Goal: Find specific page/section

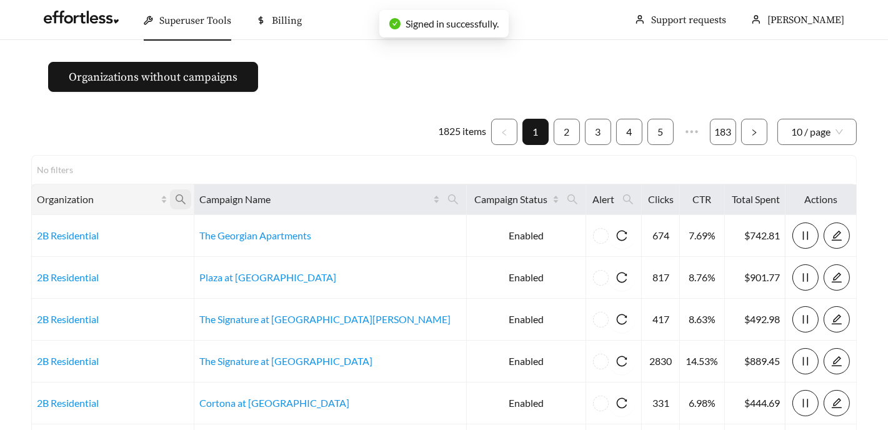
click at [186, 197] on icon "search" at bounding box center [180, 199] width 11 height 11
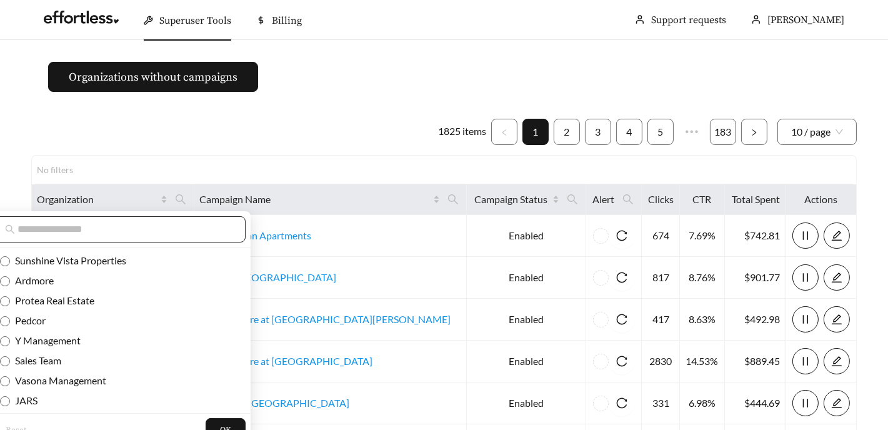
click at [157, 237] on span at bounding box center [118, 229] width 254 height 26
click at [155, 231] on input "text" at bounding box center [124, 229] width 214 height 15
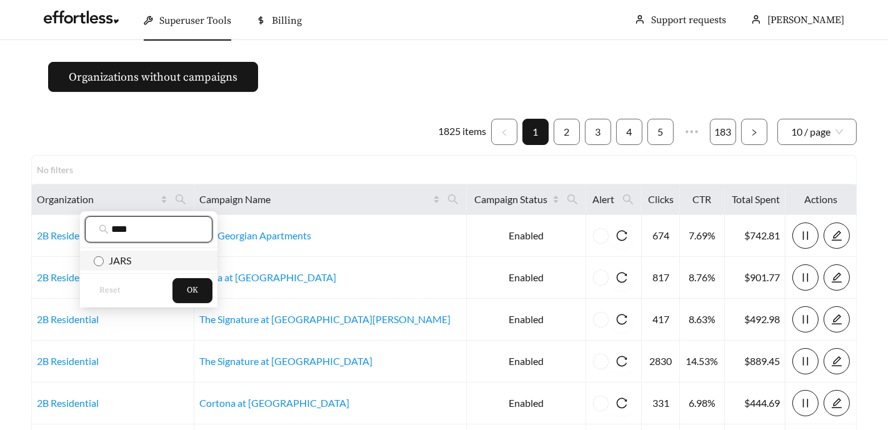
type input "****"
click at [122, 254] on span "JARS" at bounding box center [117, 260] width 27 height 12
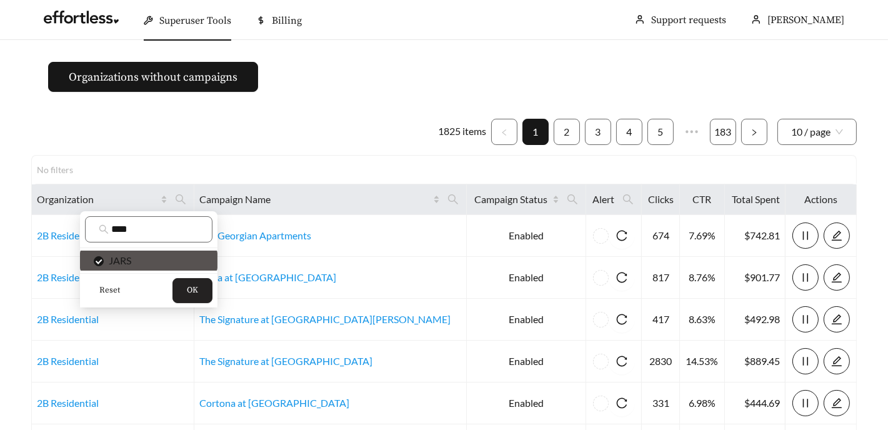
click at [191, 297] on button "OK" at bounding box center [192, 290] width 40 height 25
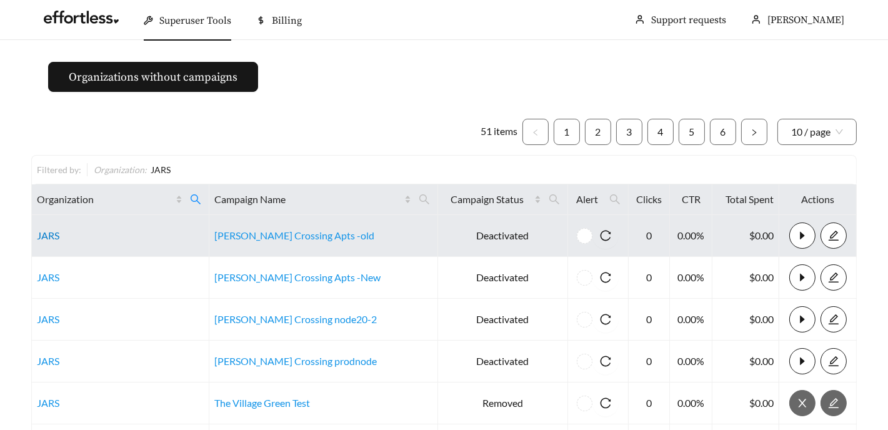
click at [46, 236] on link "JARS" at bounding box center [48, 235] width 22 height 12
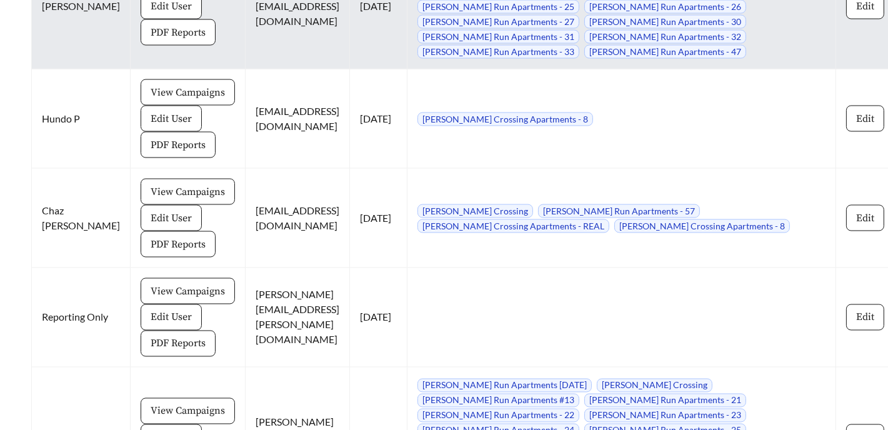
scroll to position [3564, 0]
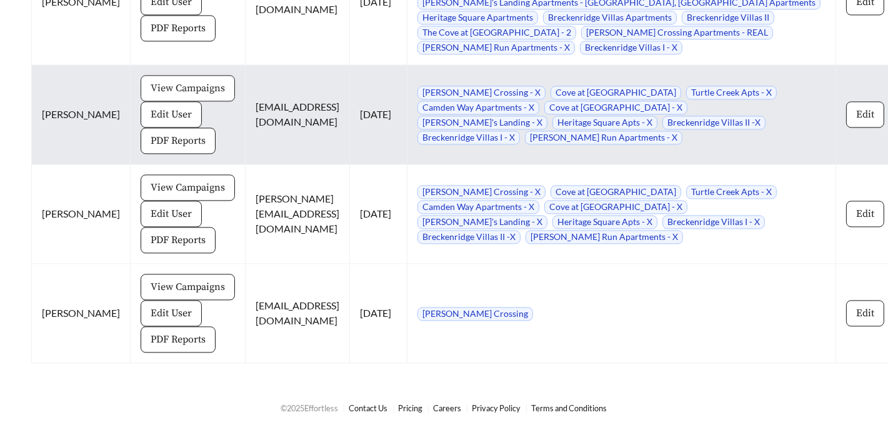
click at [154, 84] on span "View Campaigns" at bounding box center [188, 88] width 74 height 15
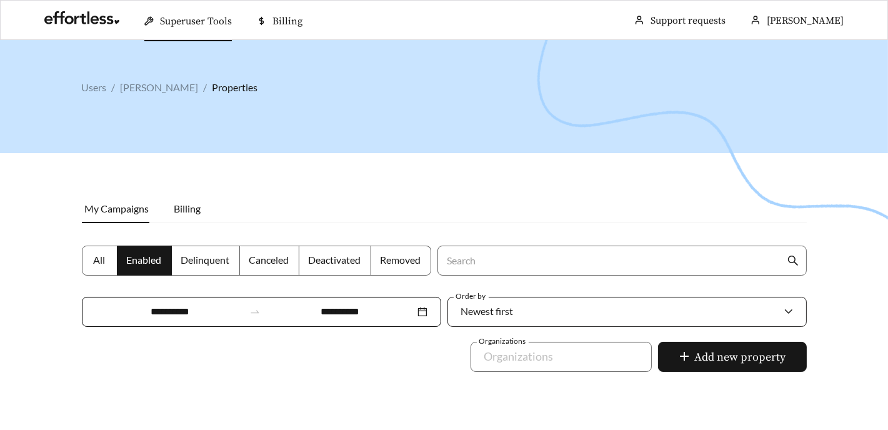
click at [528, 313] on div "Newest first" at bounding box center [620, 311] width 319 height 26
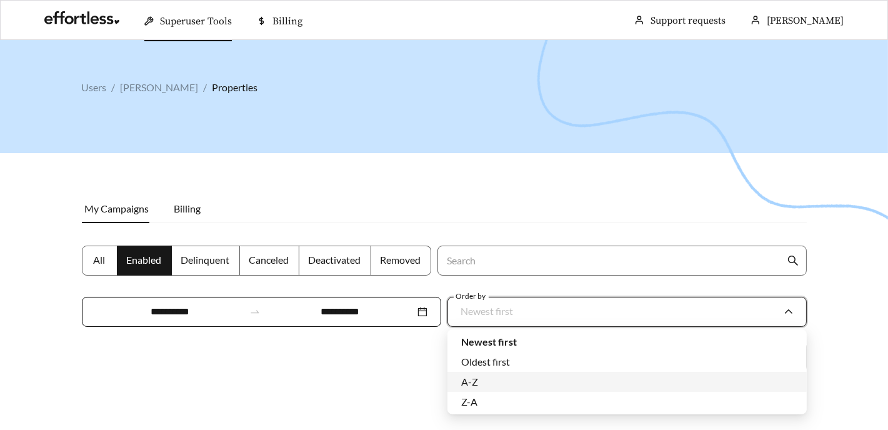
click at [485, 381] on div "A-Z" at bounding box center [627, 382] width 332 height 14
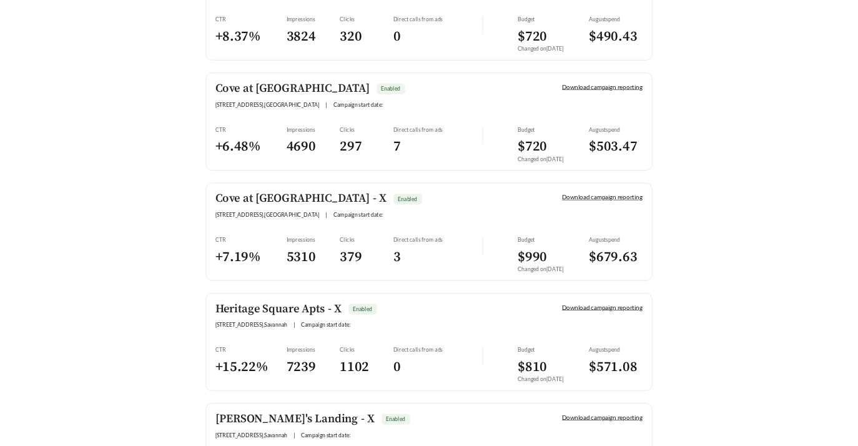
scroll to position [1031, 0]
